Goal: Check status: Check status

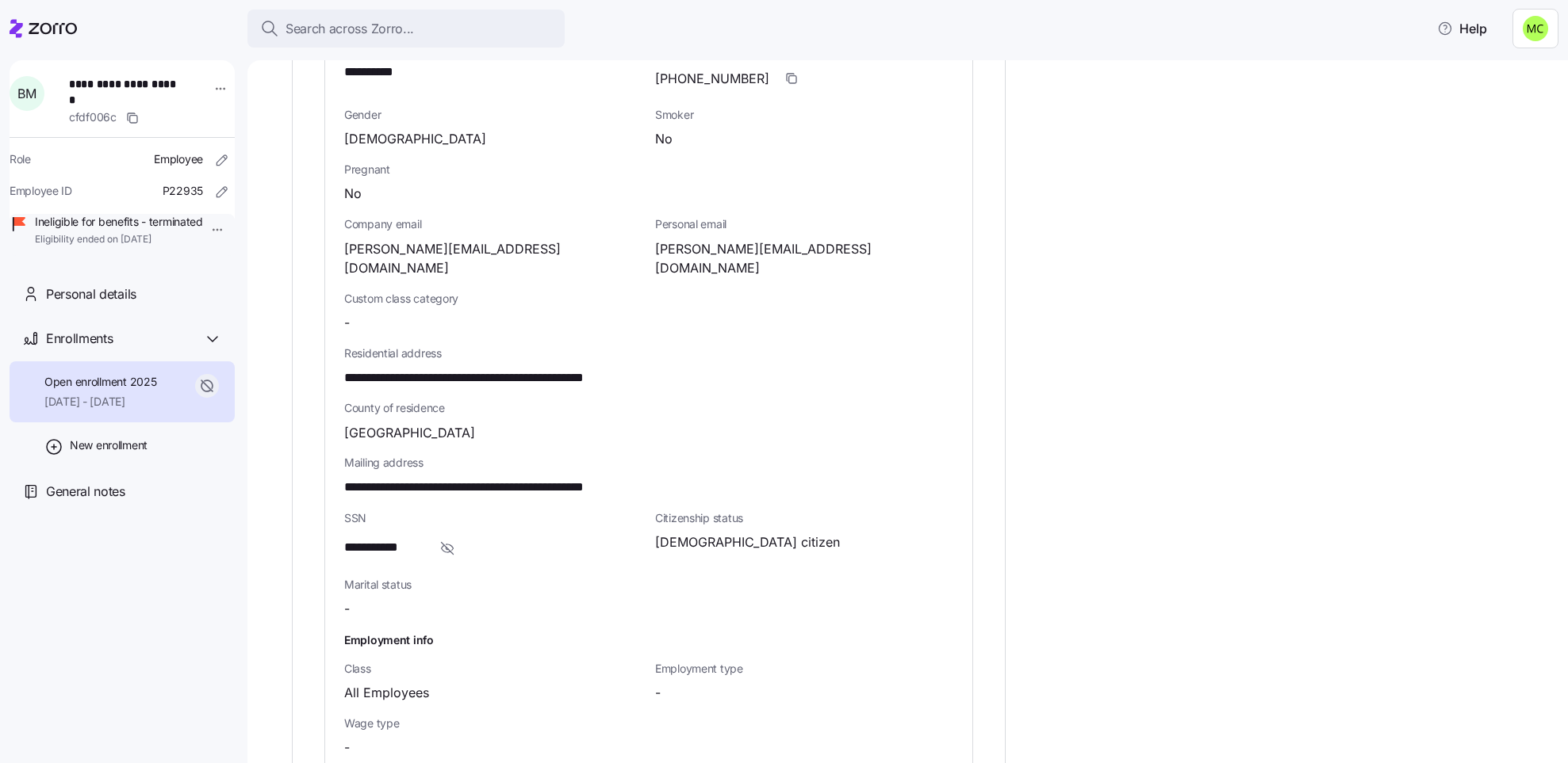
scroll to position [740, 0]
drag, startPoint x: 833, startPoint y: 512, endPoint x: 743, endPoint y: 531, distance: 92.0
drag, startPoint x: 743, startPoint y: 531, endPoint x: 704, endPoint y: 538, distance: 39.6
click at [704, 538] on div "Citizenship status [DEMOGRAPHIC_DATA] citizen" at bounding box center [804, 537] width 311 height 67
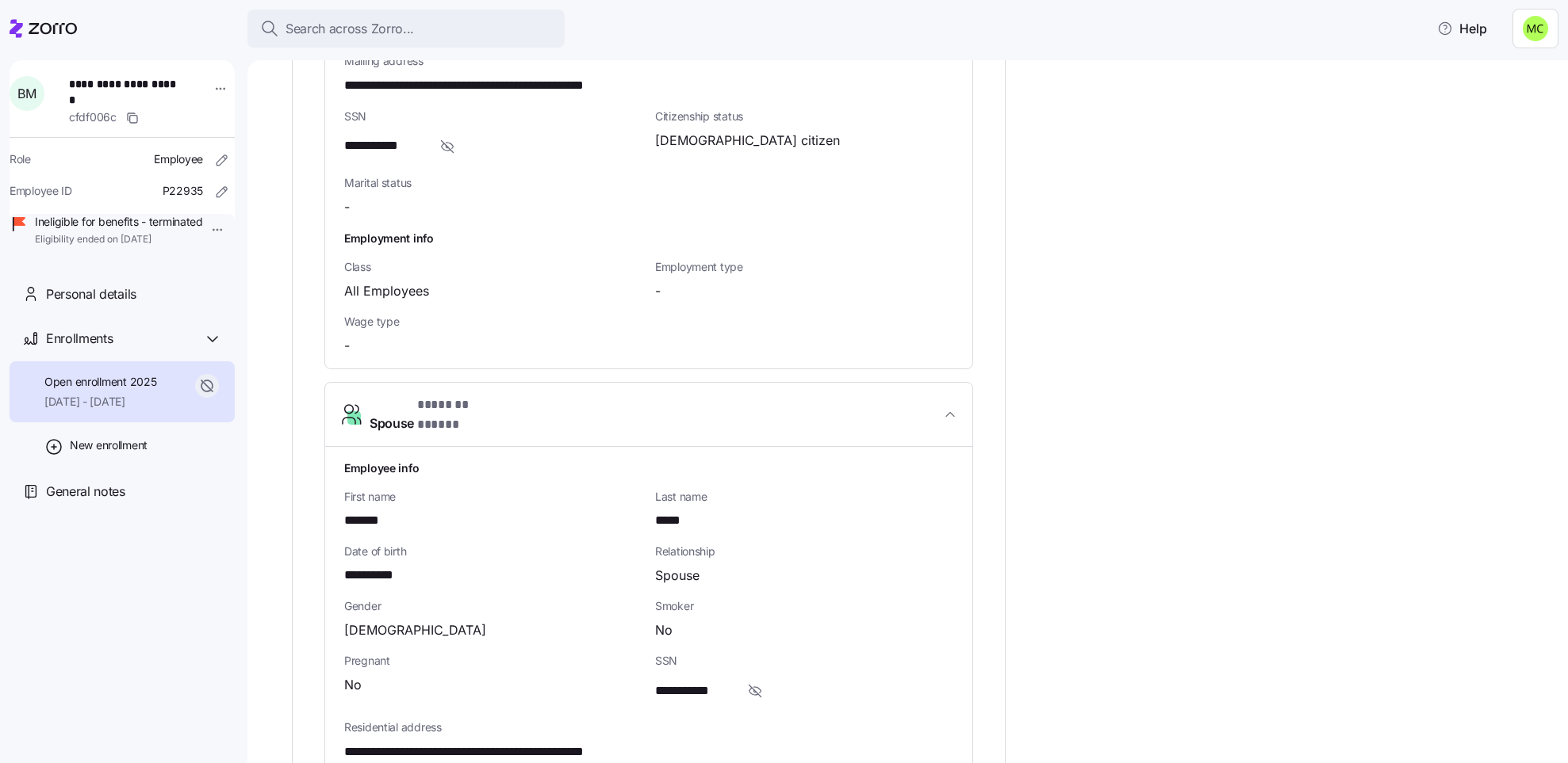
scroll to position [1140, 0]
drag, startPoint x: 551, startPoint y: 460, endPoint x: 509, endPoint y: 465, distance: 42.3
click at [509, 491] on div "First name *******" at bounding box center [494, 512] width 298 height 42
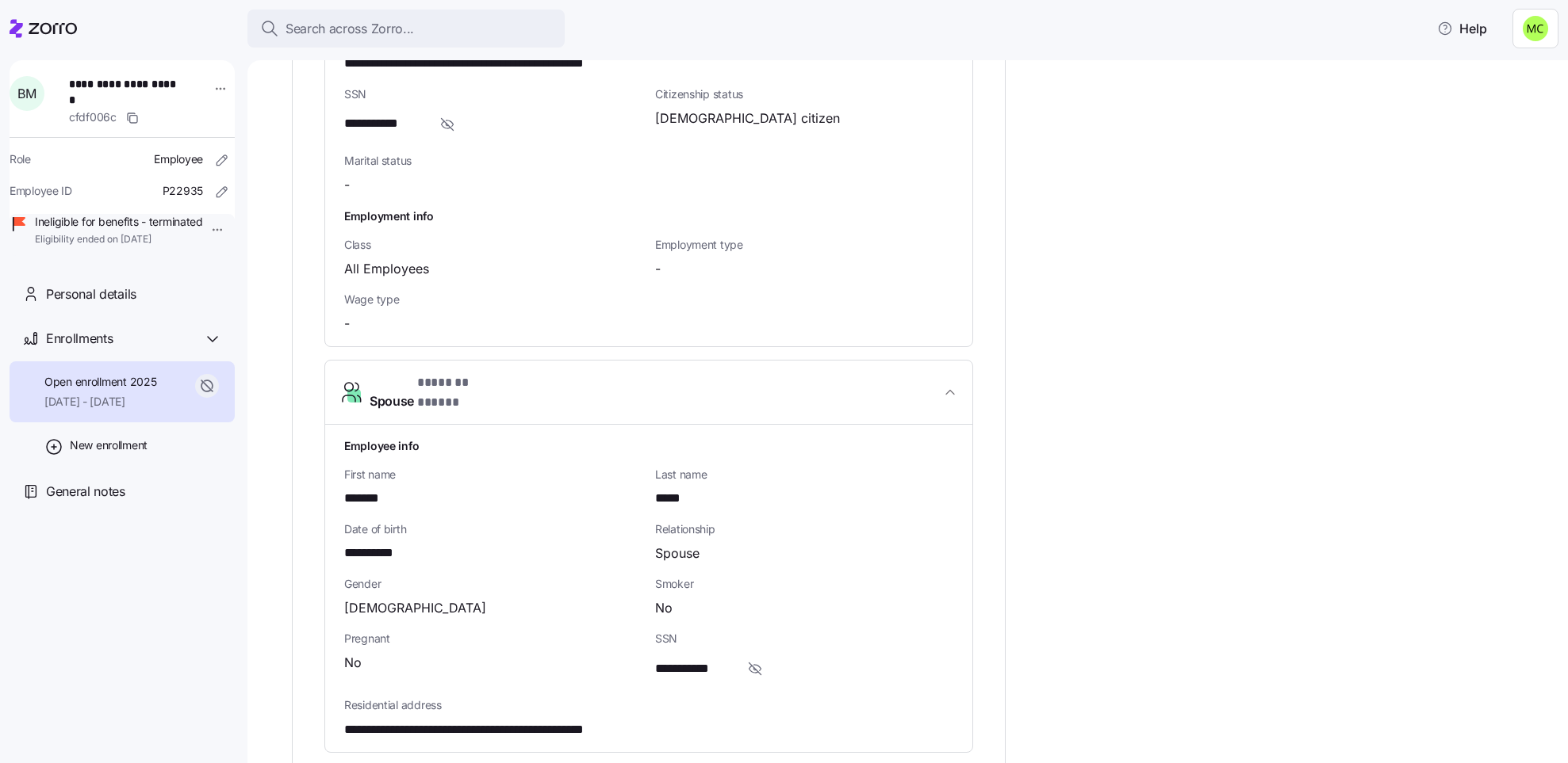
scroll to position [1163, 0]
click at [467, 24] on div "Search across Zorro..." at bounding box center [406, 29] width 292 height 20
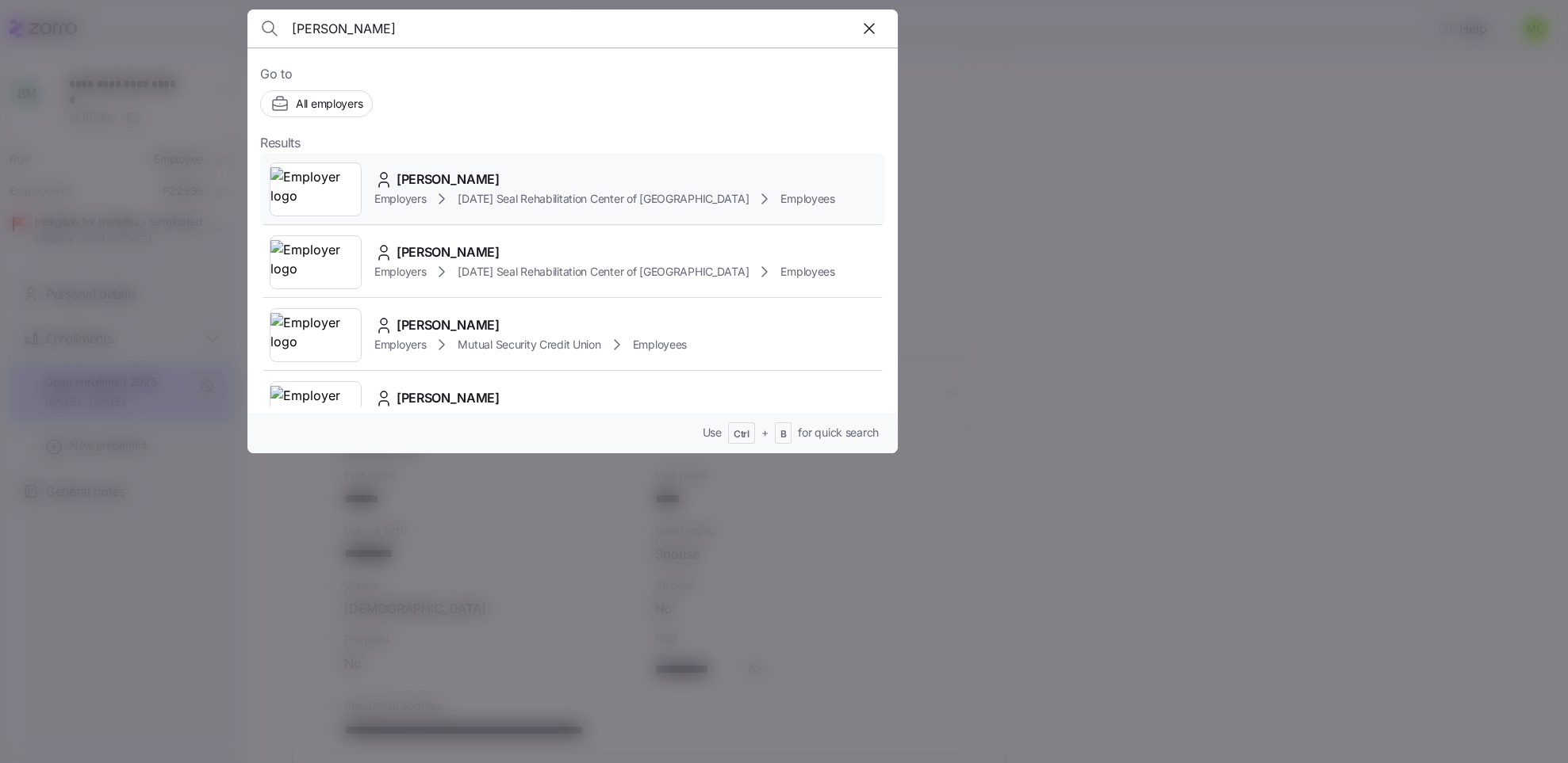
type input "[PERSON_NAME]"
click at [481, 193] on span "[DATE] Seal Rehabilitation Center of [GEOGRAPHIC_DATA]" at bounding box center [603, 199] width 291 height 16
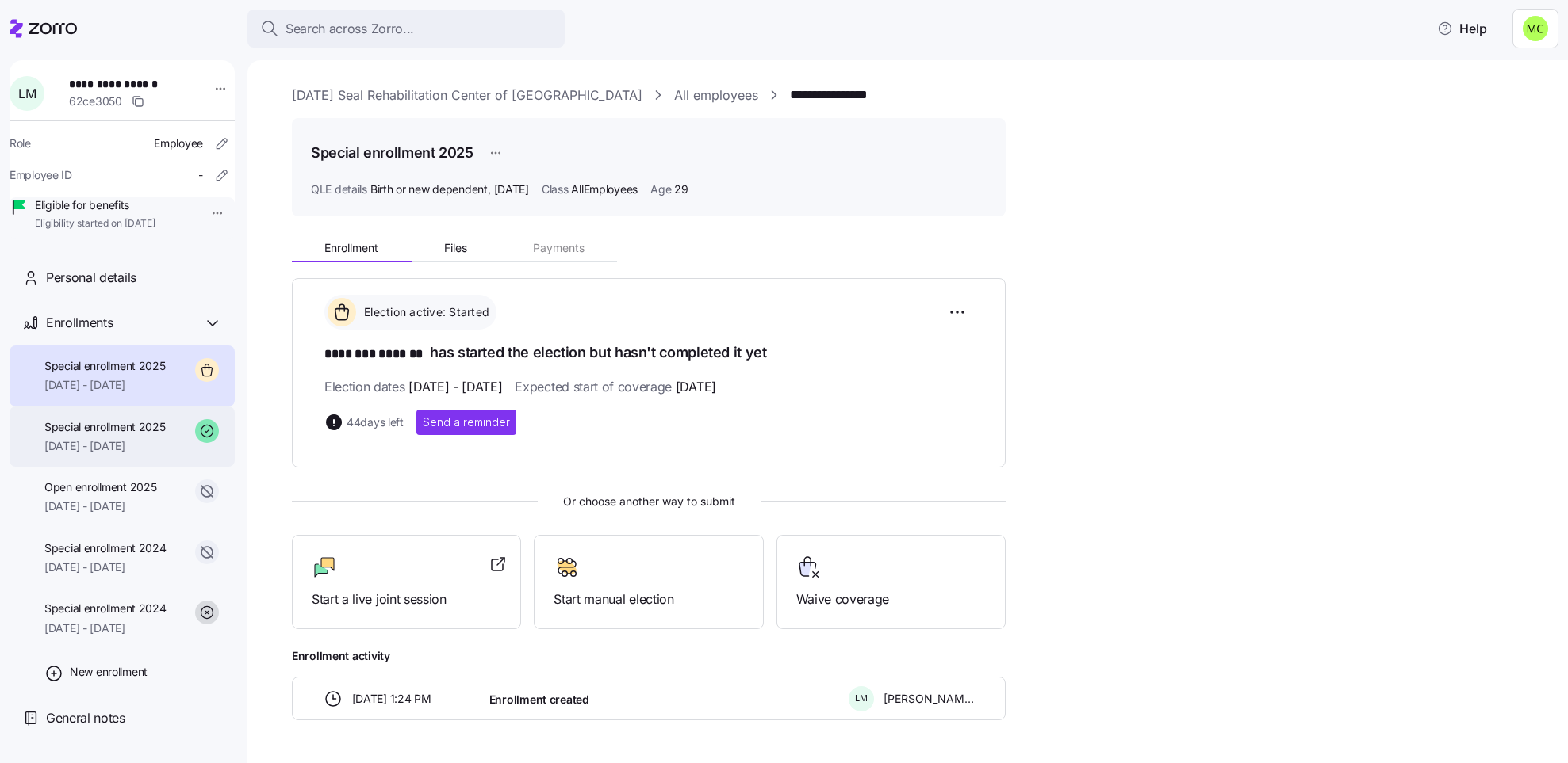
click at [136, 454] on span "[DATE] - [DATE]" at bounding box center [105, 447] width 121 height 16
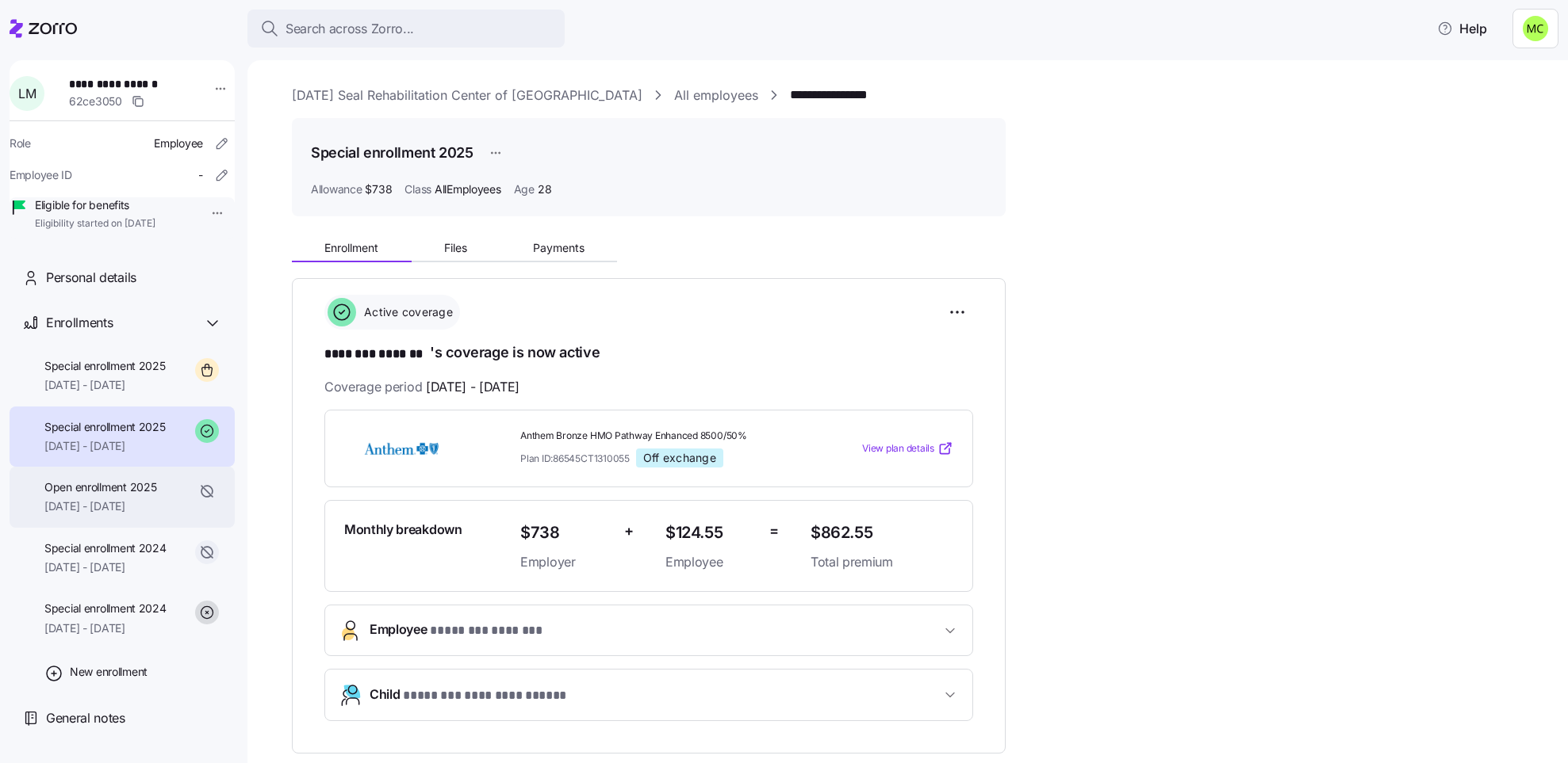
click at [122, 515] on span "[DATE] - [DATE]" at bounding box center [100, 507] width 112 height 16
